Goal: Use online tool/utility: Utilize a website feature to perform a specific function

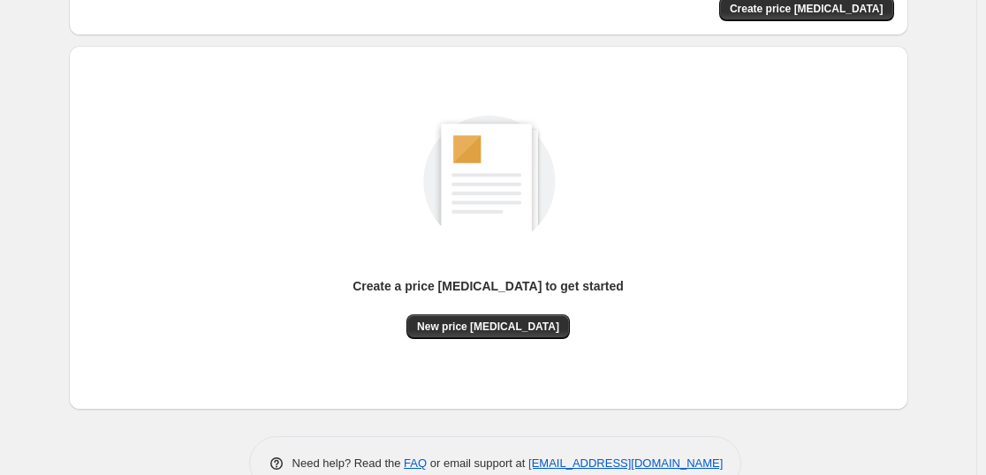
scroll to position [186, 0]
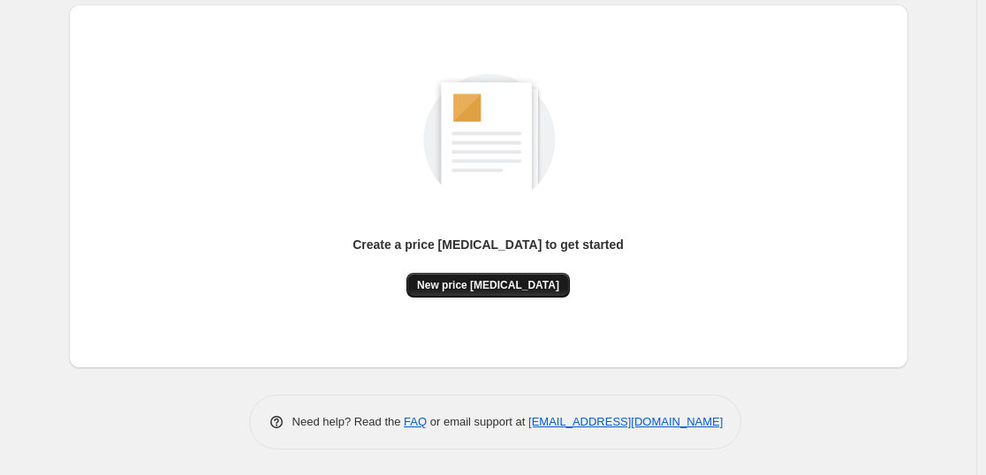
click at [471, 282] on span "New price [MEDICAL_DATA]" at bounding box center [488, 285] width 142 height 14
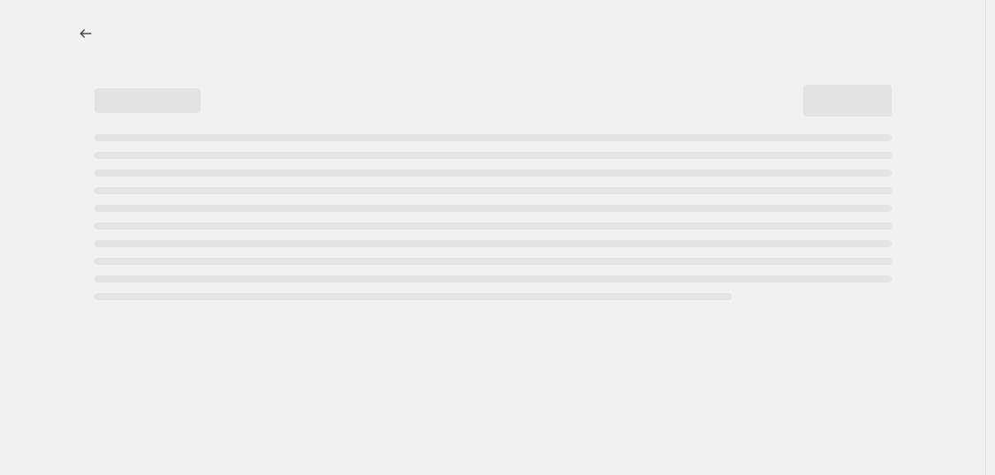
select select "percentage"
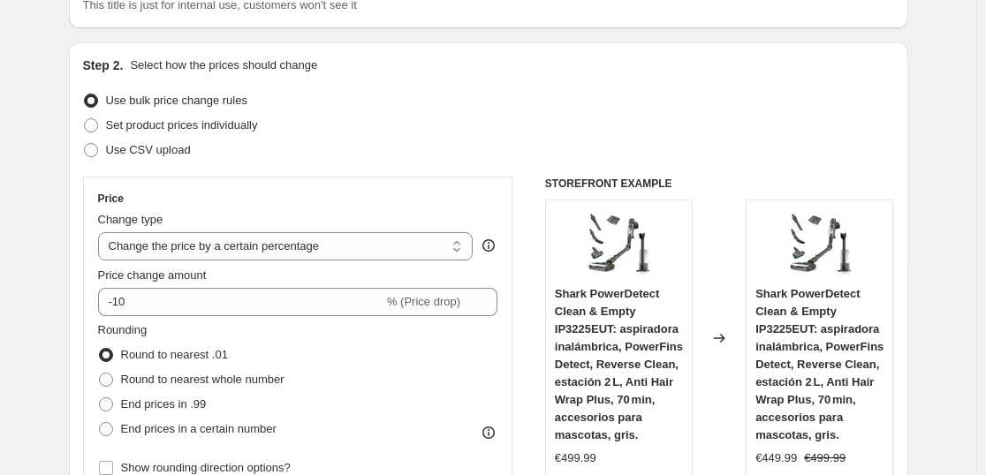
scroll to position [195, 0]
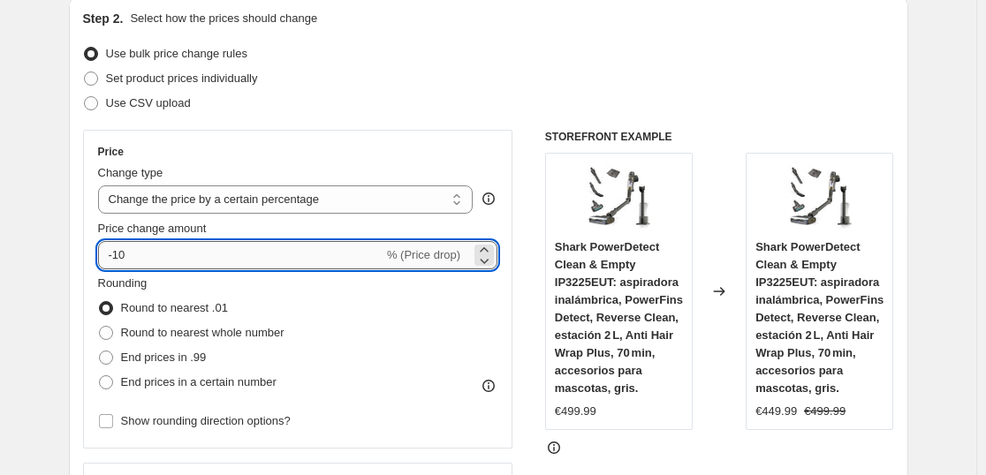
click at [356, 246] on input "-10" at bounding box center [240, 255] width 285 height 28
type input "-1"
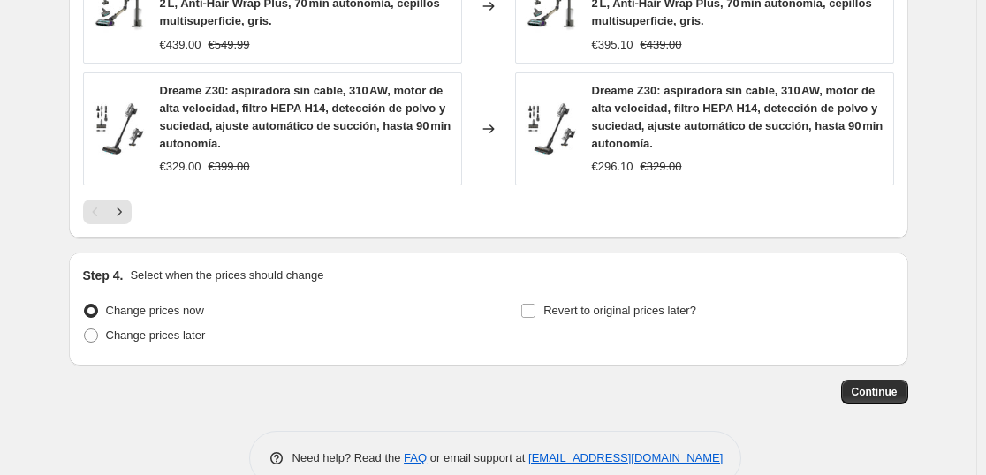
scroll to position [1435, 0]
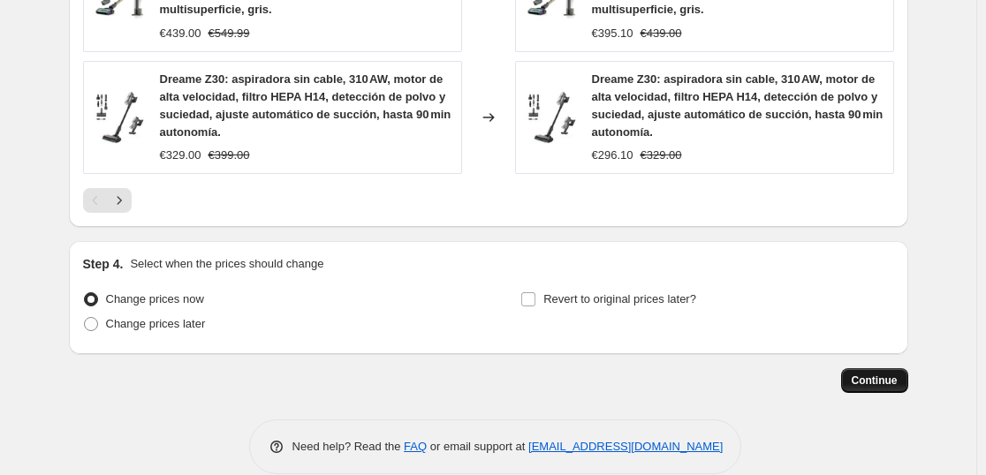
type input "-36"
click at [877, 383] on span "Continue" at bounding box center [875, 381] width 46 height 14
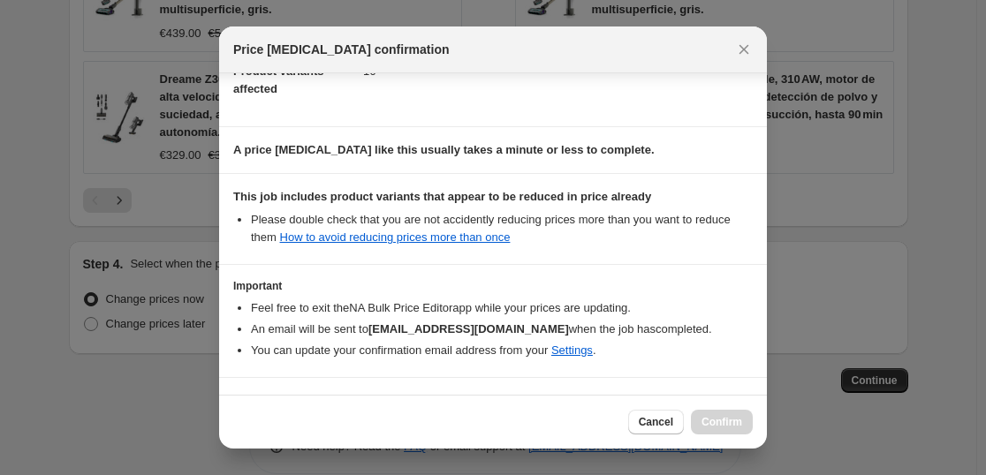
scroll to position [269, 0]
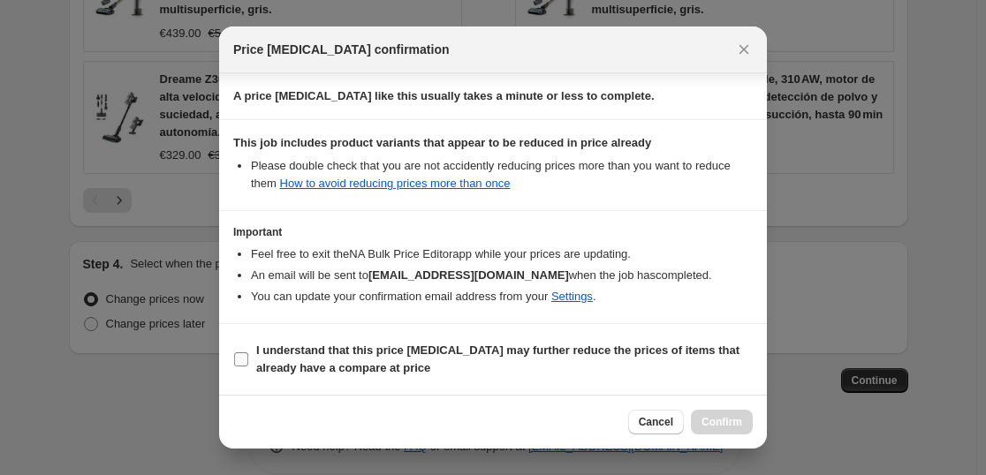
click at [420, 345] on b "I understand that this price [MEDICAL_DATA] may further reduce the prices of it…" at bounding box center [497, 359] width 483 height 31
click at [248, 353] on input "I understand that this price [MEDICAL_DATA] may further reduce the prices of it…" at bounding box center [241, 360] width 14 height 14
checkbox input "true"
click at [723, 421] on span "Confirm" at bounding box center [722, 422] width 41 height 14
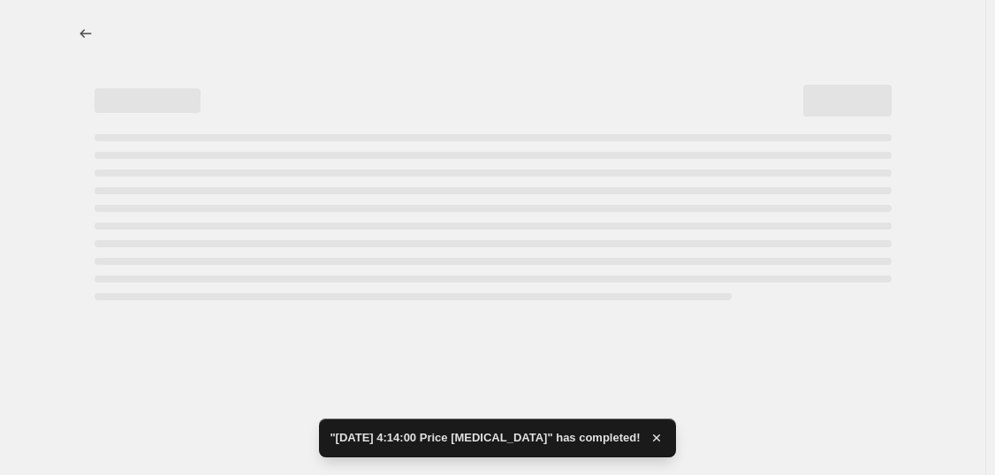
select select "percentage"
